Goal: Information Seeking & Learning: Learn about a topic

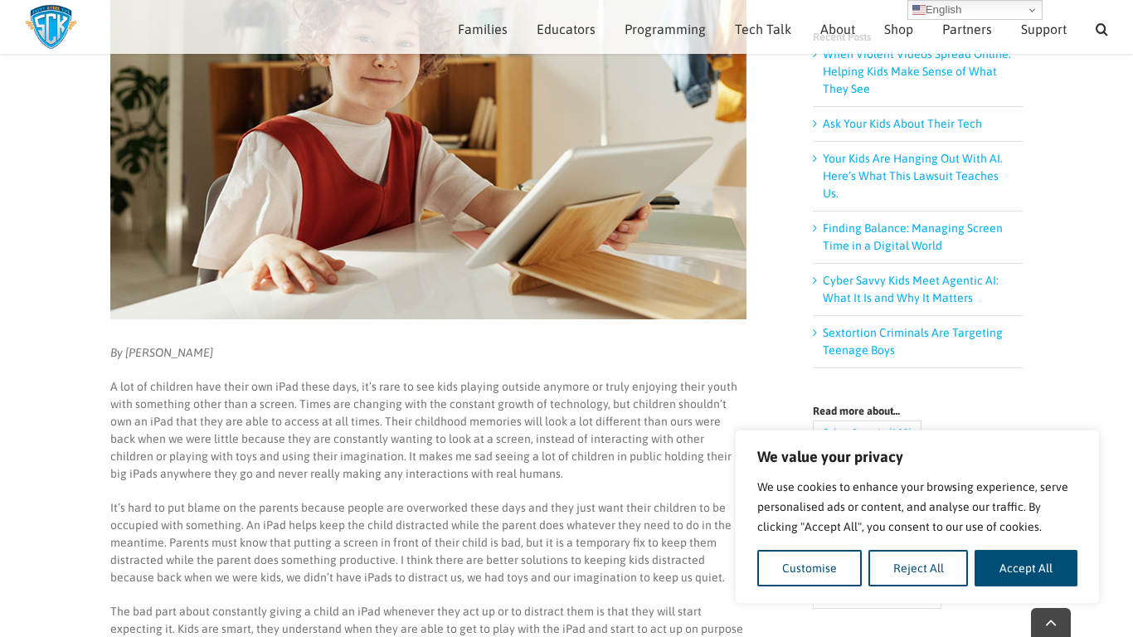
scroll to position [313, 0]
click at [1004, 555] on button "Accept All" at bounding box center [1026, 568] width 103 height 37
checkbox input "true"
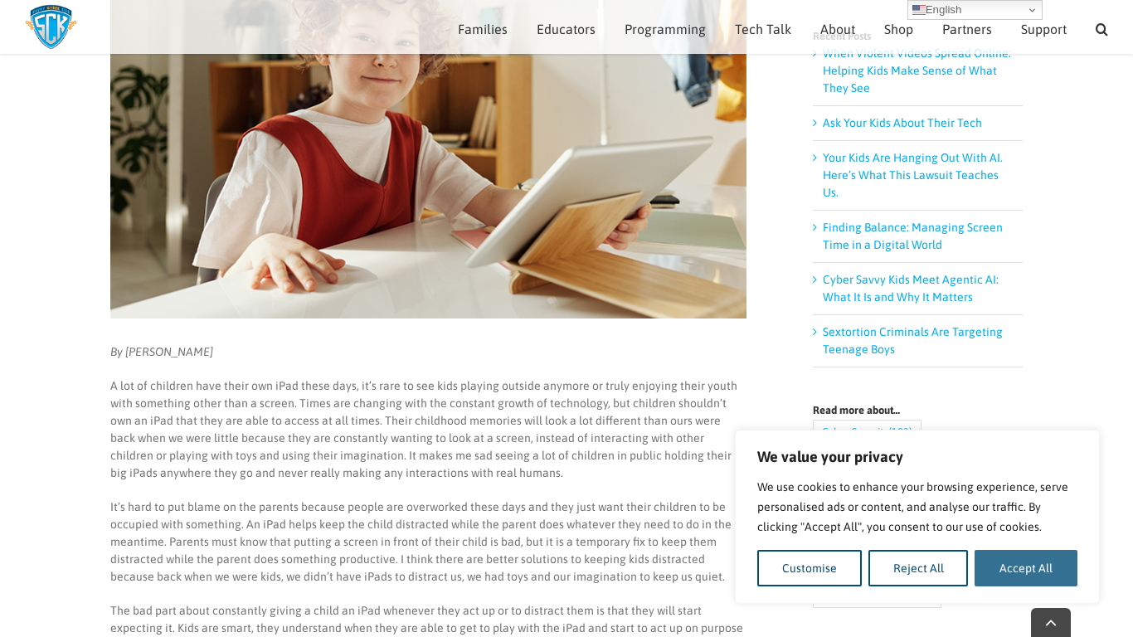
checkbox input "true"
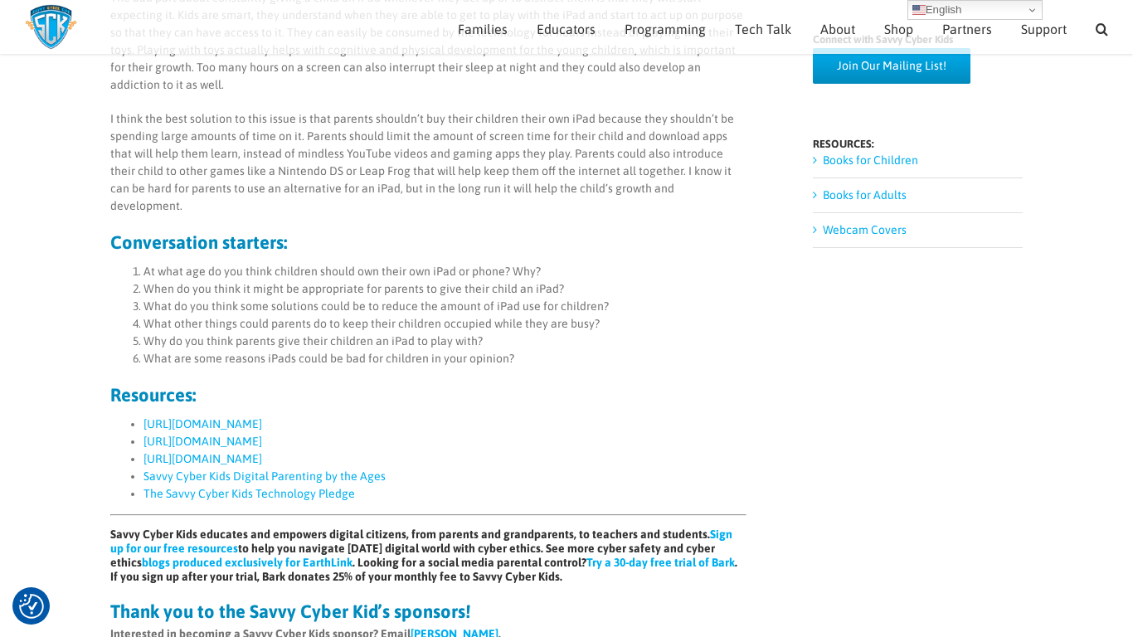
scroll to position [925, 0]
click at [201, 418] on link "[URL][DOMAIN_NAME]" at bounding box center [203, 424] width 119 height 13
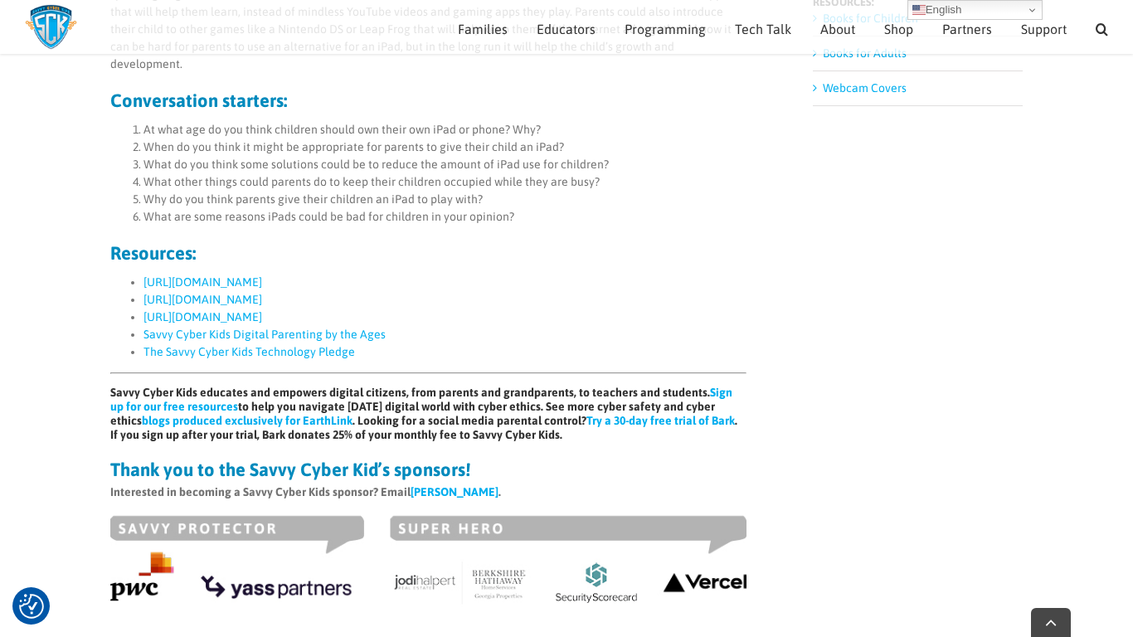
scroll to position [1069, 0]
click at [262, 292] on link "[URL][DOMAIN_NAME]" at bounding box center [203, 298] width 119 height 13
click at [237, 310] on link "[URL][DOMAIN_NAME]" at bounding box center [203, 316] width 119 height 13
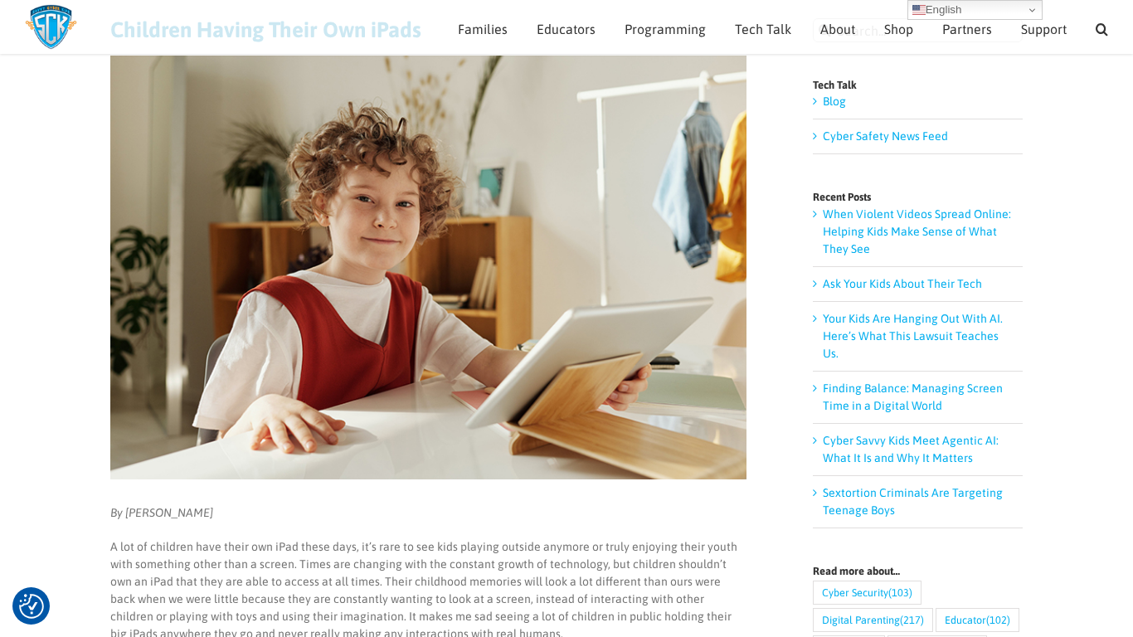
scroll to position [143, 0]
